Goal: Book appointment/travel/reservation

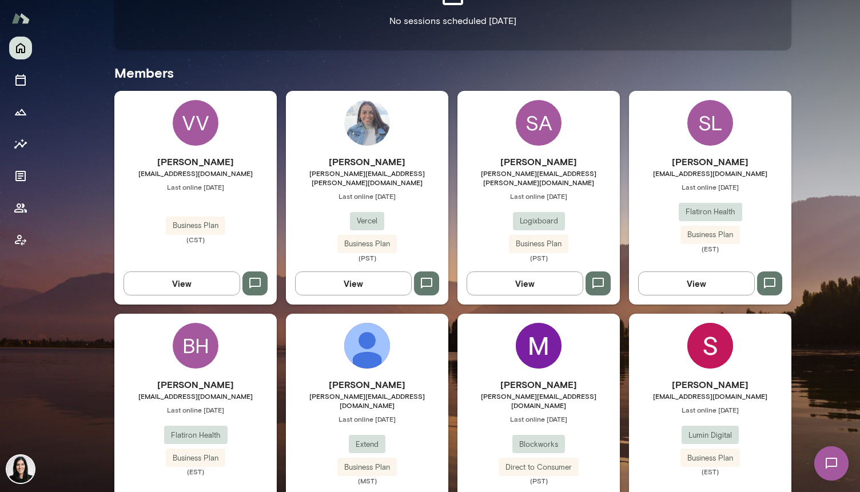
scroll to position [223, 0]
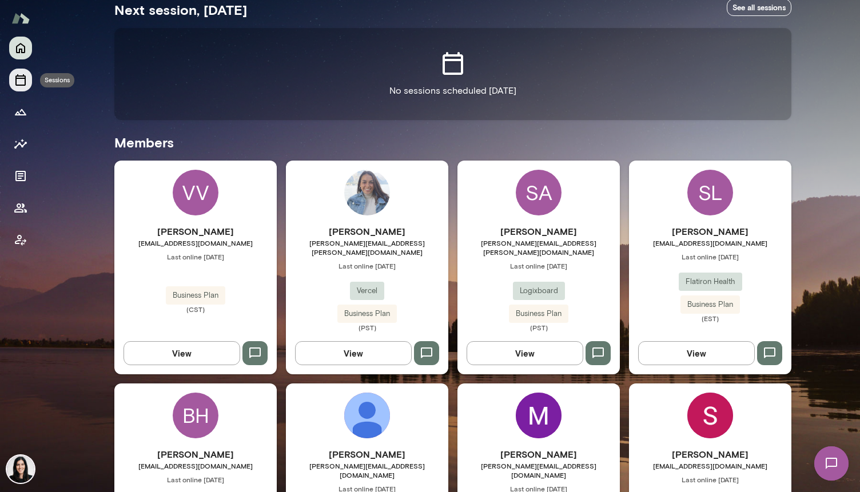
click at [22, 86] on icon "Sessions" at bounding box center [21, 80] width 14 height 14
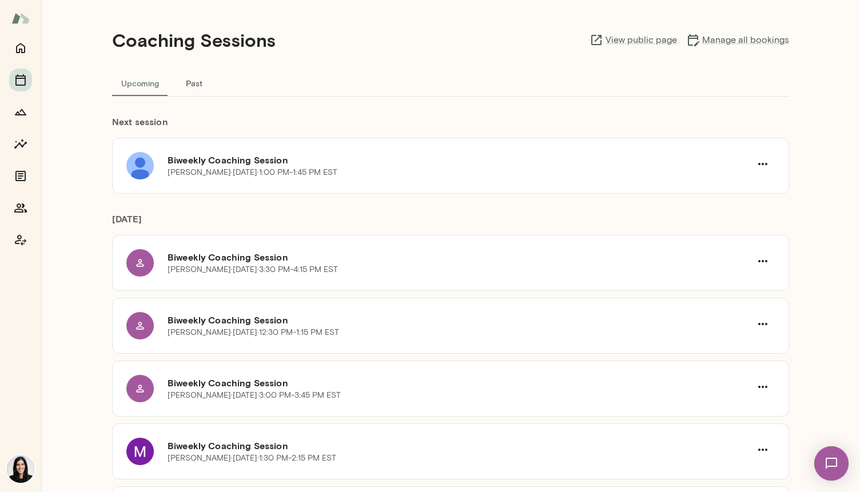
scroll to position [11, 0]
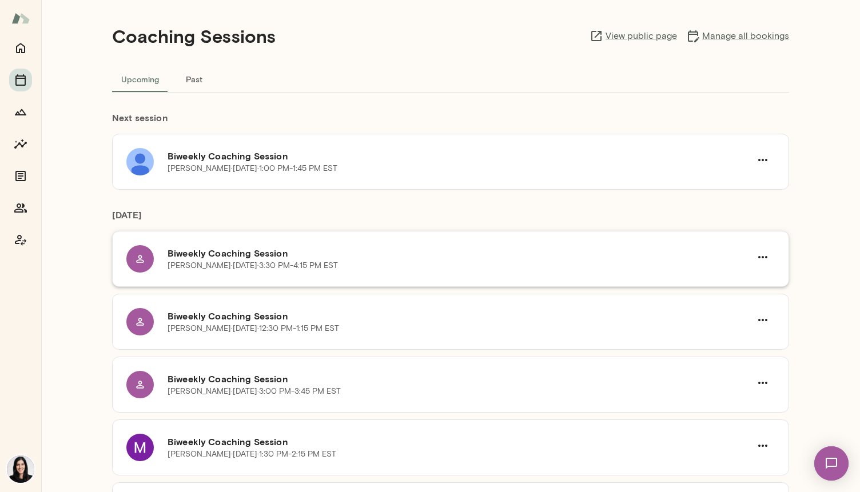
click at [411, 251] on h6 "Biweekly Coaching Session" at bounding box center [459, 253] width 583 height 14
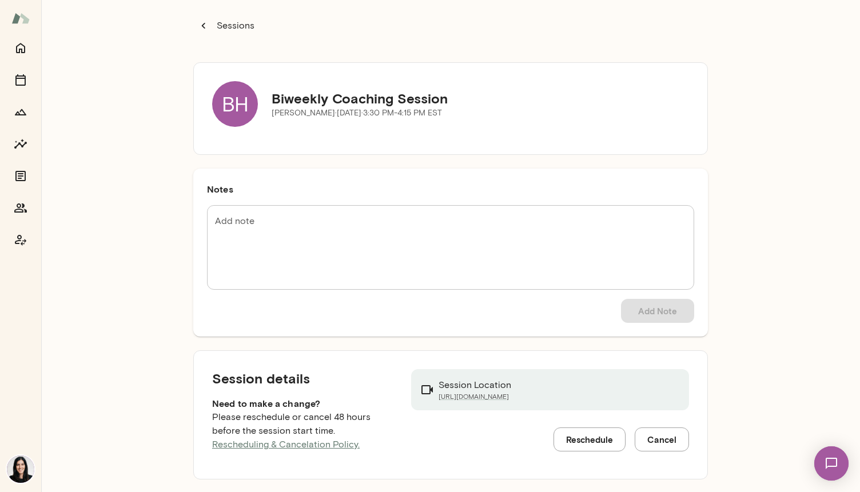
scroll to position [12, 0]
click at [584, 435] on button "Reschedule" at bounding box center [590, 439] width 72 height 24
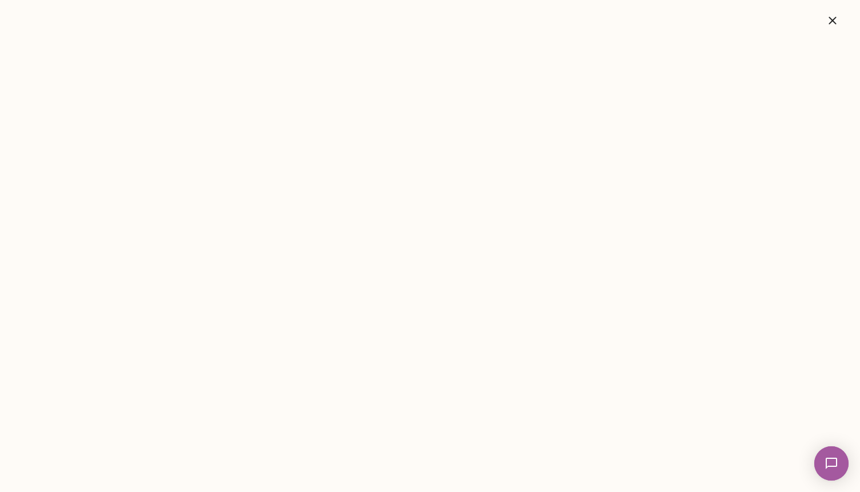
click at [835, 20] on icon "button" at bounding box center [833, 21] width 14 height 14
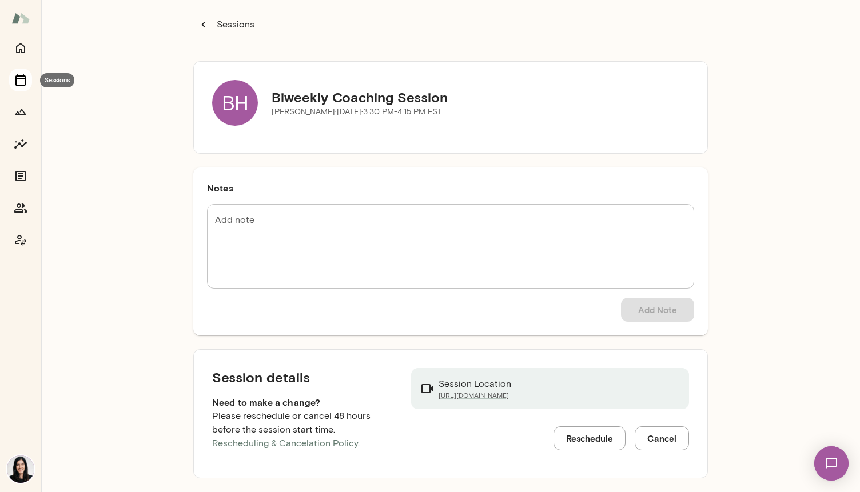
click at [24, 77] on icon "Sessions" at bounding box center [21, 80] width 14 height 14
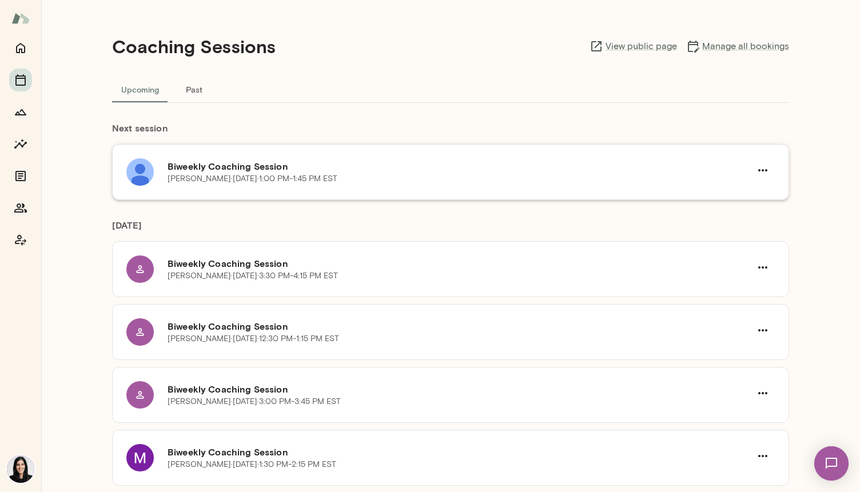
scroll to position [2, 0]
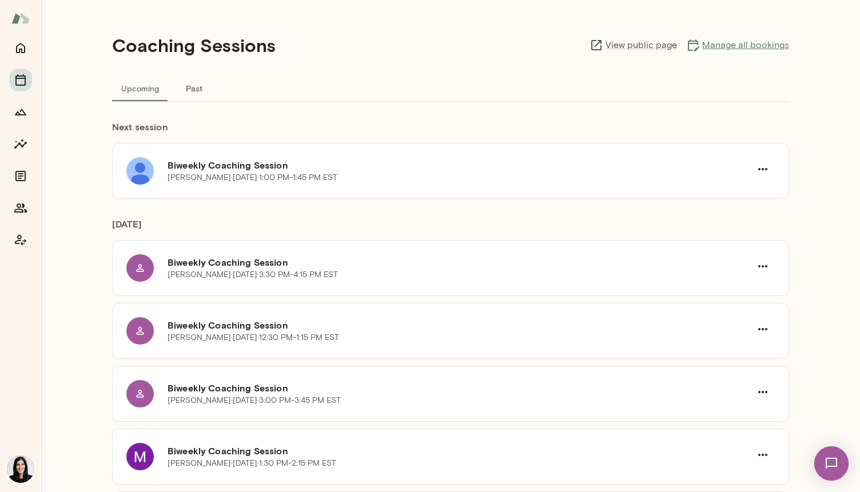
click at [722, 43] on link "Manage all bookings" at bounding box center [737, 45] width 103 height 14
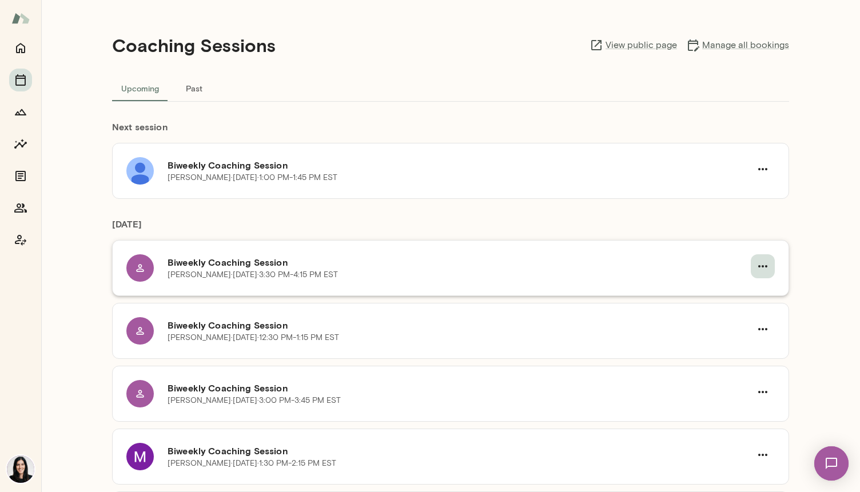
click at [758, 263] on icon "button" at bounding box center [763, 267] width 14 height 14
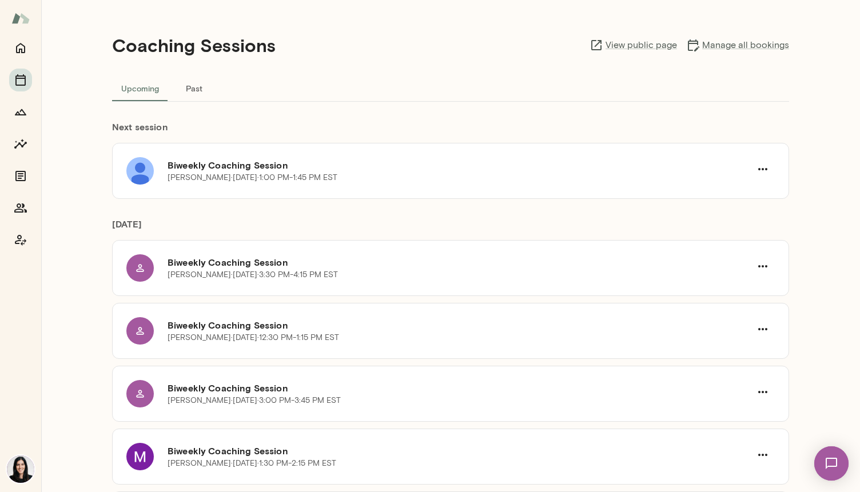
click at [72, 39] on span "Reschedule" at bounding box center [47, 33] width 49 height 11
